Goal: Transaction & Acquisition: Download file/media

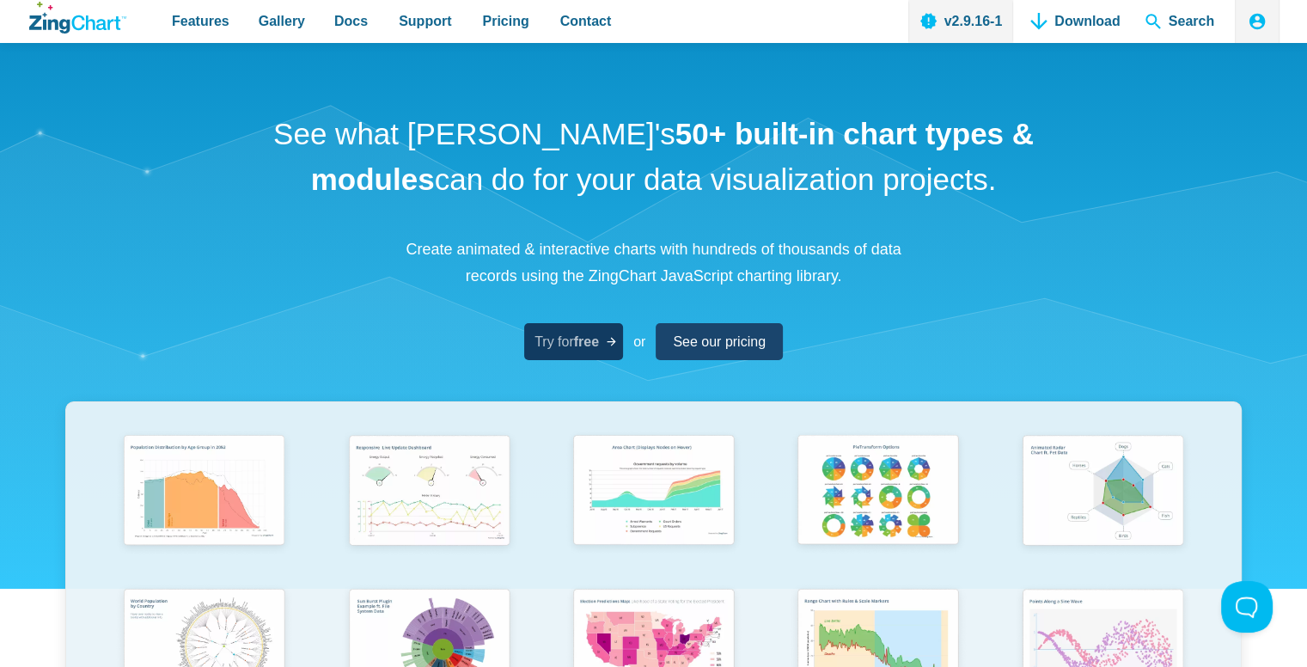
click at [574, 336] on span "Try for free" at bounding box center [566, 341] width 64 height 23
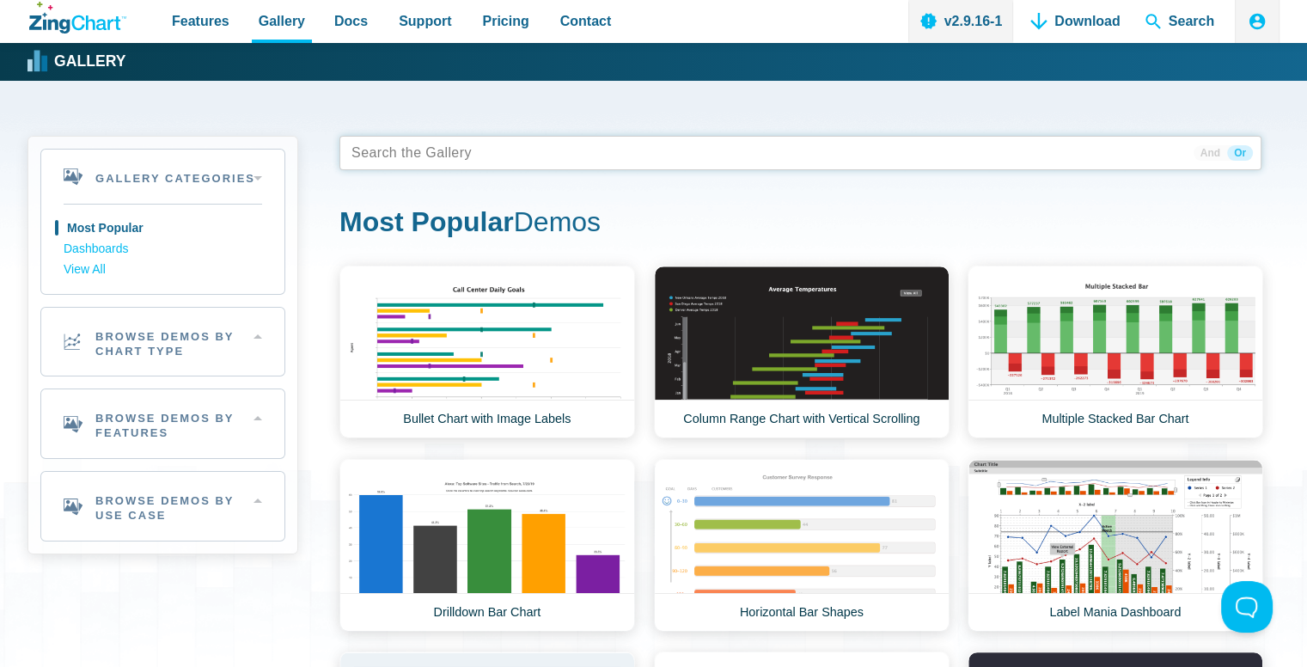
click at [515, 148] on tags "App Content" at bounding box center [800, 153] width 922 height 34
